Goal: Task Accomplishment & Management: Manage account settings

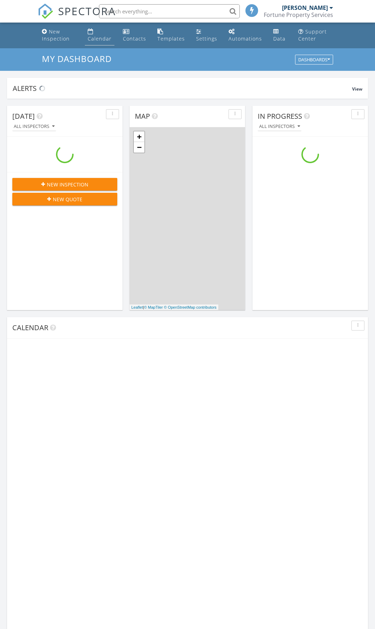
click at [95, 36] on div "Calendar" at bounding box center [100, 38] width 24 height 7
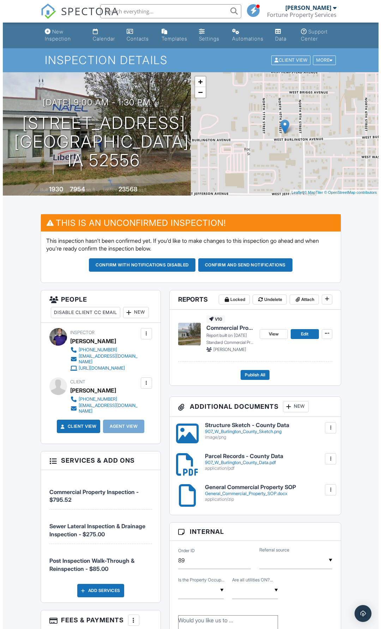
scroll to position [35, 0]
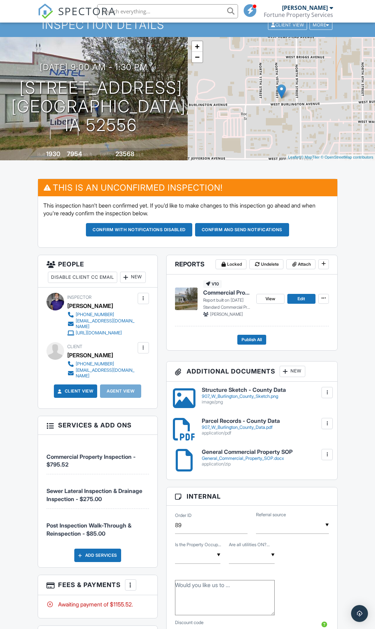
click at [123, 281] on div at bounding box center [126, 277] width 7 height 7
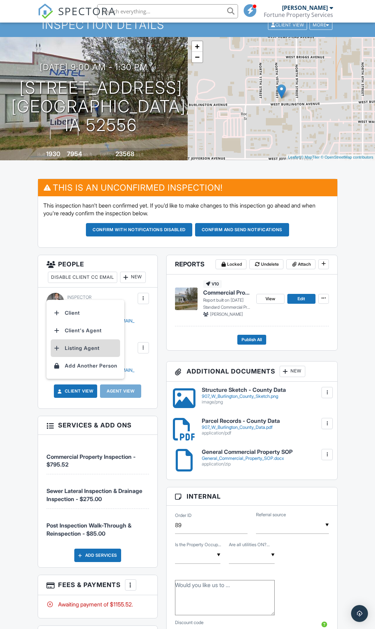
click at [78, 346] on li "Listing Agent" at bounding box center [85, 348] width 69 height 18
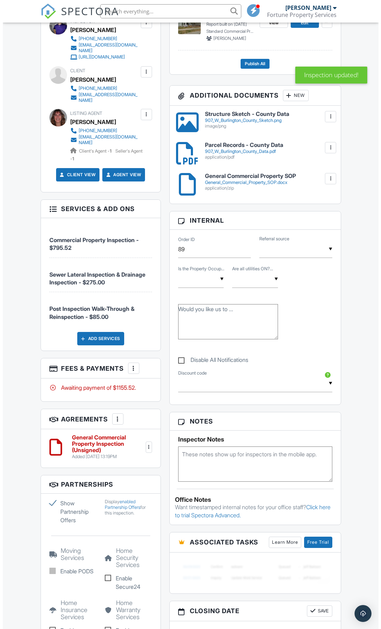
scroll to position [200, 0]
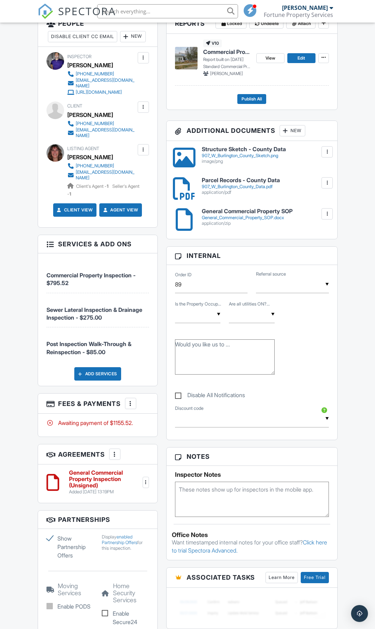
click at [107, 381] on div "Add Services" at bounding box center [97, 373] width 47 height 13
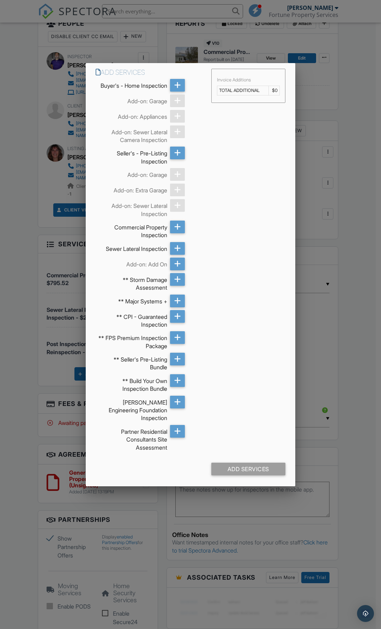
click at [351, 265] on div at bounding box center [190, 358] width 381 height 786
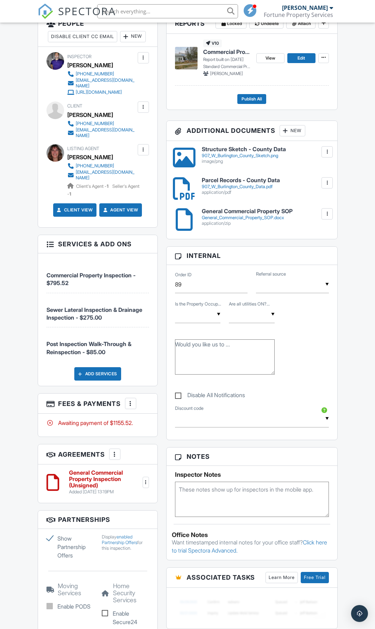
click at [132, 407] on div at bounding box center [130, 403] width 7 height 7
click at [161, 427] on li "Edit Fees & Payments" at bounding box center [167, 425] width 74 height 18
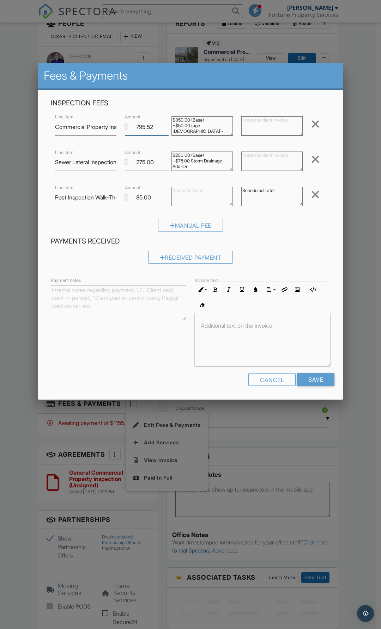
click at [144, 132] on input "795.52" at bounding box center [147, 126] width 44 height 17
type input "880.52"
click at [313, 376] on input "Save" at bounding box center [315, 379] width 37 height 13
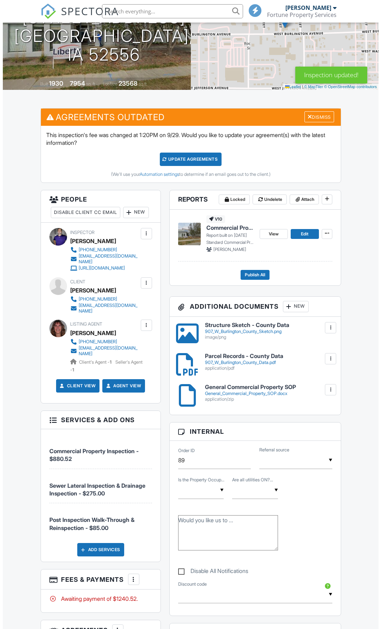
scroll to position [211, 0]
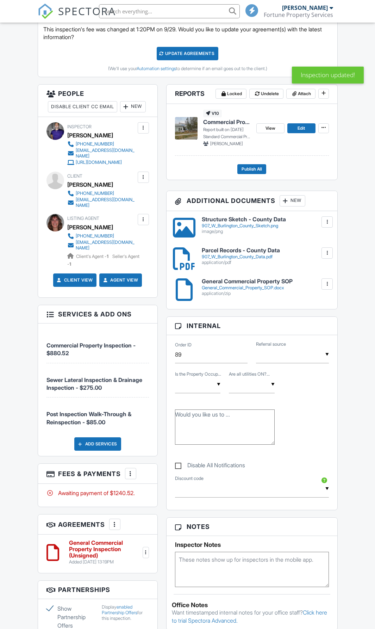
click at [129, 477] on div at bounding box center [130, 473] width 7 height 7
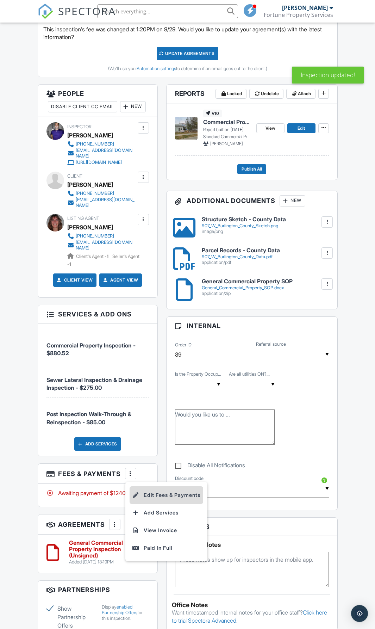
click at [160, 504] on li "Edit Fees & Payments" at bounding box center [167, 495] width 74 height 18
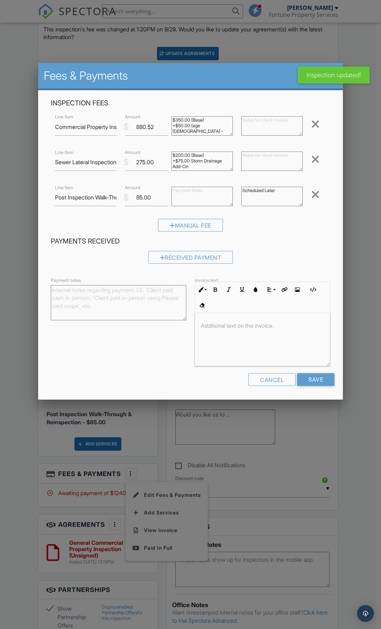
click at [323, 195] on div "Remove" at bounding box center [318, 195] width 23 height 12
click at [315, 195] on div at bounding box center [315, 194] width 8 height 11
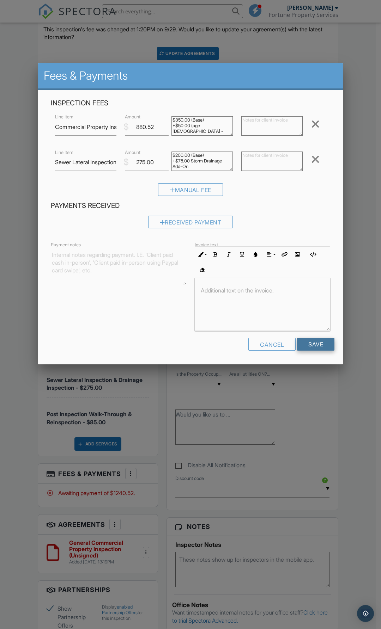
click at [328, 339] on input "Save" at bounding box center [315, 344] width 37 height 13
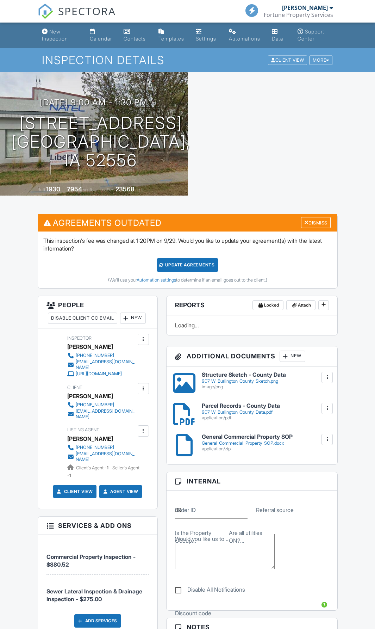
click at [170, 262] on div "Update Agreements" at bounding box center [188, 264] width 62 height 13
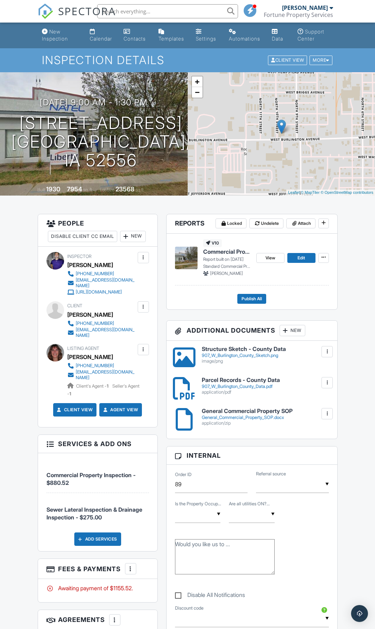
click at [141, 310] on div at bounding box center [143, 306] width 7 height 7
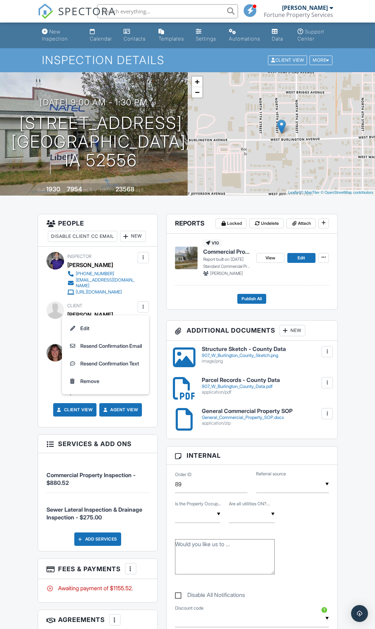
click at [353, 356] on div "New Inspection Calendar Contacts Templates Settings Automations Data Support Ce…" at bounding box center [187, 590] width 375 height 1135
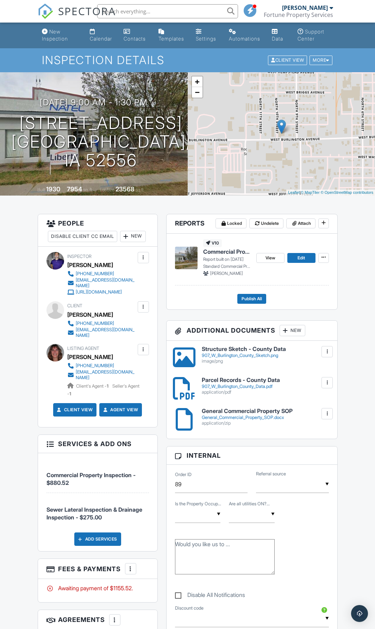
click at [100, 338] on div "[EMAIL_ADDRESS][DOMAIN_NAME]" at bounding box center [106, 332] width 60 height 11
click at [98, 35] on link "Calendar" at bounding box center [101, 35] width 28 height 20
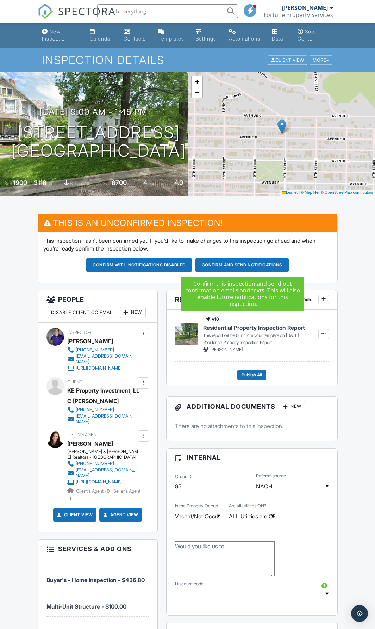
click at [244, 264] on button "Confirm and send notifications" at bounding box center [242, 264] width 94 height 13
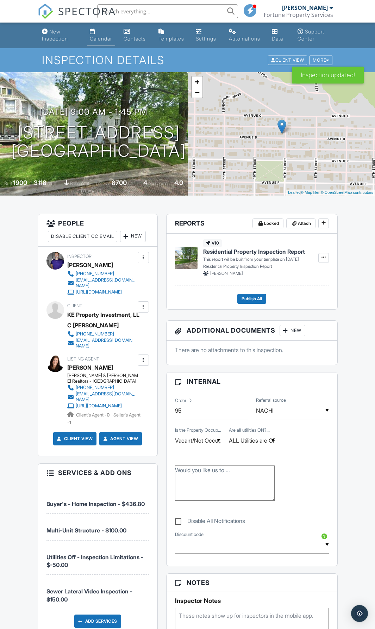
click at [97, 35] on link "Calendar" at bounding box center [101, 35] width 28 height 20
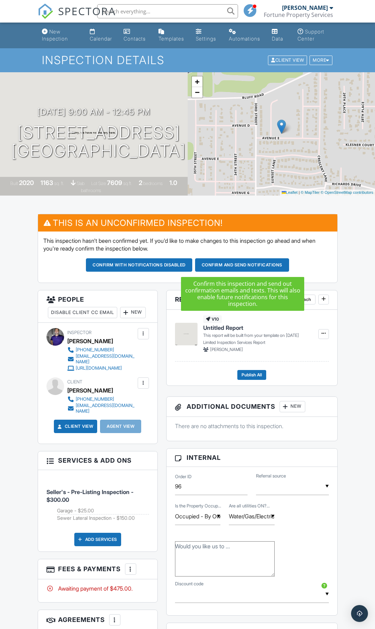
click at [243, 265] on button "Confirm and send notifications" at bounding box center [242, 264] width 94 height 13
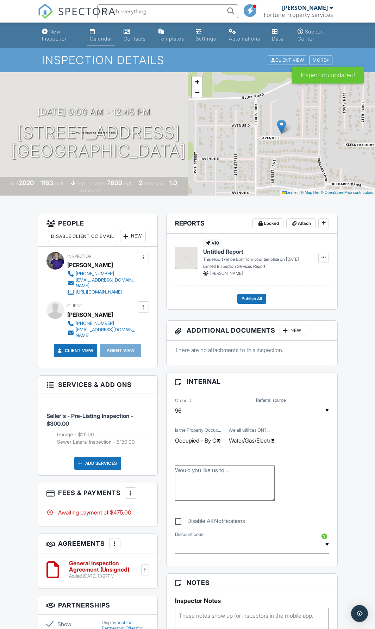
click at [105, 37] on div "Calendar" at bounding box center [101, 39] width 22 height 6
